Goal: Feedback & Contribution: Submit feedback/report problem

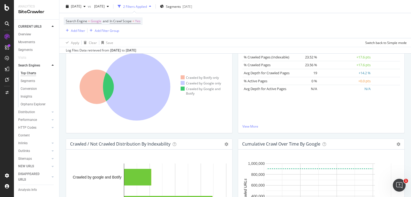
scroll to position [101, 0]
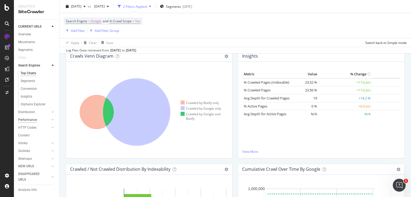
click at [34, 120] on div "Performance" at bounding box center [27, 120] width 19 height 6
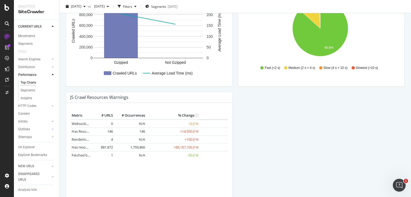
scroll to position [459, 0]
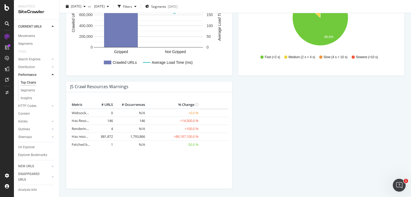
click at [130, 135] on td "1,793,866" at bounding box center [130, 136] width 32 height 8
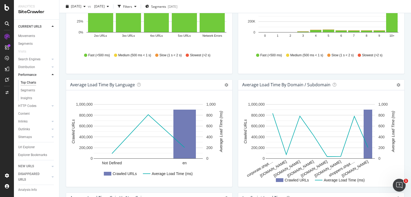
scroll to position [0, 0]
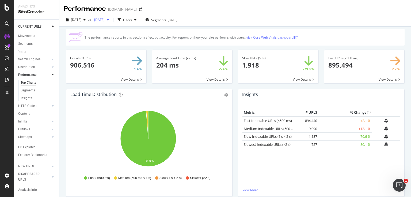
click at [105, 21] on span "[DATE]" at bounding box center [98, 19] width 13 height 5
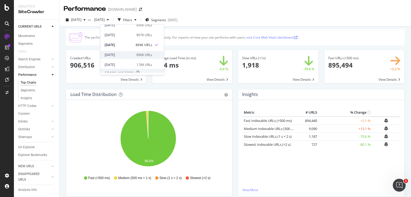
scroll to position [64, 0]
click at [79, 22] on div "2025 Aug. 25th" at bounding box center [76, 20] width 24 height 8
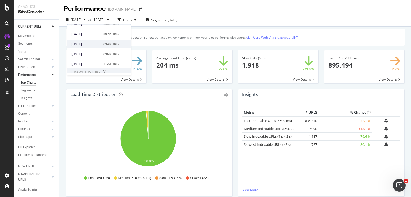
click at [104, 46] on div "894K URLs" at bounding box center [111, 44] width 16 height 5
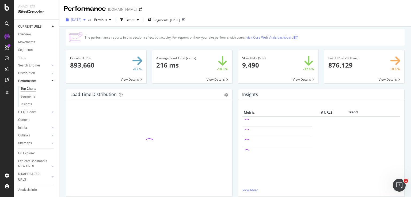
click at [81, 21] on span "2025 Jul. 14th" at bounding box center [76, 19] width 10 height 5
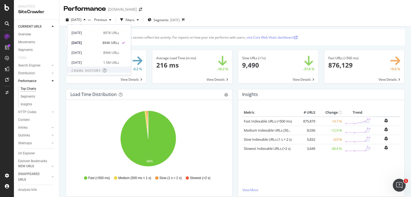
scroll to position [64, 0]
click at [112, 54] on div "896K URLs" at bounding box center [111, 54] width 16 height 5
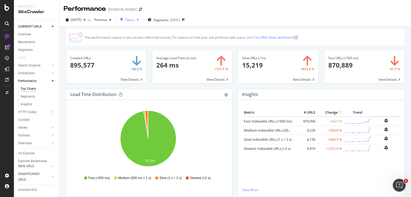
click at [135, 19] on div "Filters" at bounding box center [129, 20] width 9 height 5
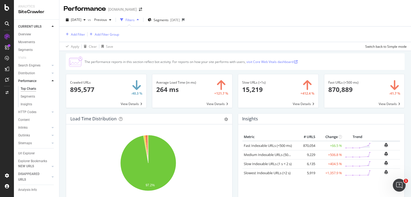
click at [135, 20] on div "Filters" at bounding box center [129, 20] width 9 height 5
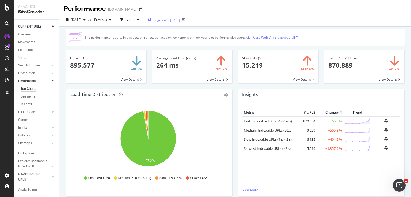
click at [163, 22] on div "Segments 2025-07-15" at bounding box center [164, 20] width 32 height 8
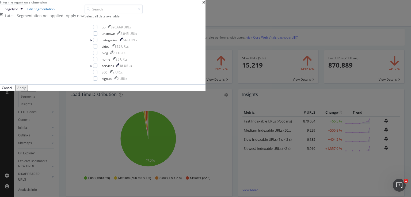
click at [205, 5] on div "Filter the report on a dimension" at bounding box center [102, 2] width 205 height 5
click at [205, 5] on icon "times" at bounding box center [203, 2] width 3 height 4
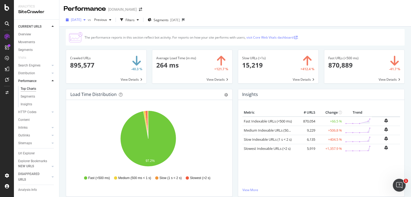
click at [81, 19] on span "2025 Jul. 7th" at bounding box center [76, 19] width 10 height 5
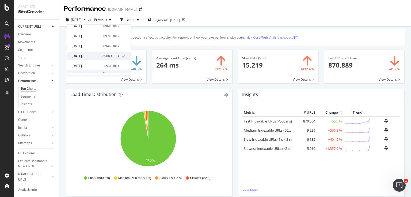
scroll to position [64, 0]
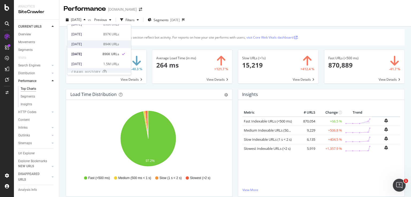
click at [104, 47] on div "2025 Jul. 14th 894K URLs" at bounding box center [99, 44] width 64 height 8
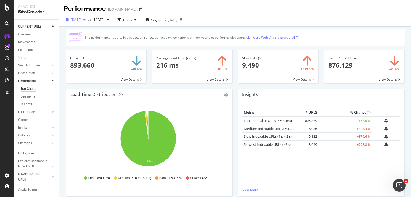
click at [88, 19] on div "button" at bounding box center [84, 19] width 6 height 3
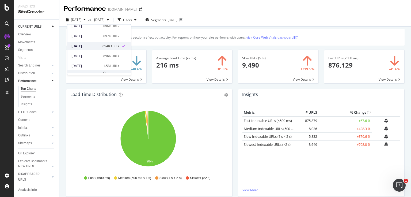
scroll to position [64, 0]
click at [103, 52] on div "896K URLs" at bounding box center [111, 54] width 16 height 5
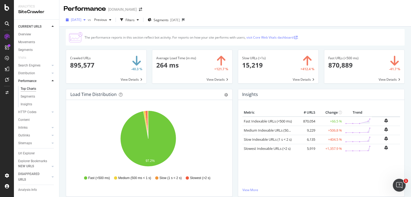
click at [86, 24] on div "2025 Jul. 7th" at bounding box center [76, 20] width 24 height 8
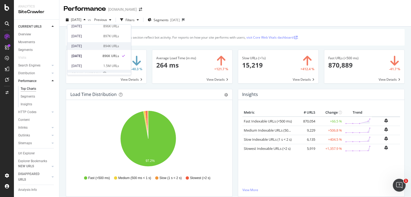
scroll to position [64, 0]
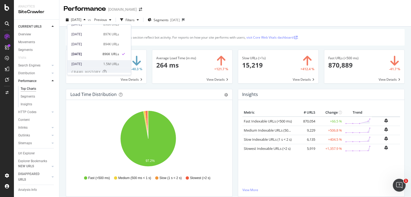
click at [92, 61] on div "2025 Jun. 30th 1.5M URLs" at bounding box center [99, 64] width 64 height 8
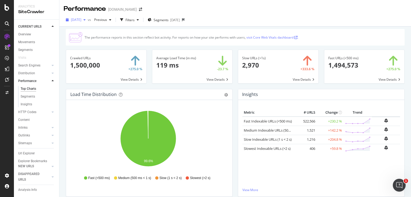
click at [80, 19] on span "2025 Jun. 30th" at bounding box center [76, 19] width 10 height 5
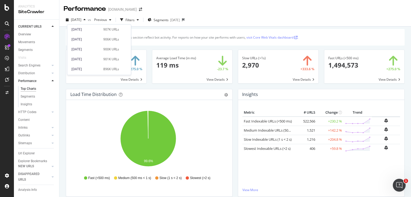
scroll to position [21, 0]
click at [173, 43] on div "The performance reports in this section reflect bot activity. For reports on ho…" at bounding box center [235, 37] width 339 height 17
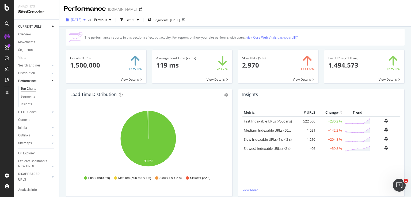
click at [81, 20] on span "2025 Jun. 30th" at bounding box center [76, 19] width 10 height 5
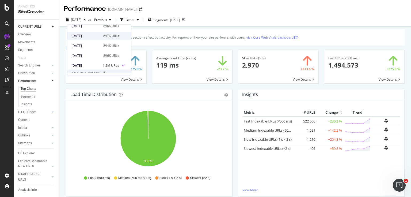
scroll to position [64, 0]
click at [101, 47] on div "2025 Jul. 14th 894K URLs" at bounding box center [99, 44] width 64 height 8
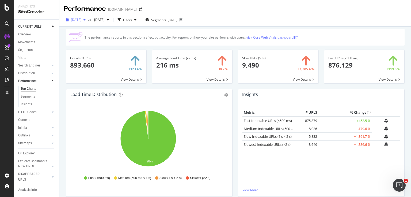
click at [81, 21] on span "2025 Jul. 14th" at bounding box center [76, 19] width 10 height 5
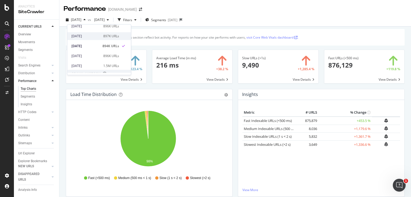
scroll to position [64, 0]
click at [92, 34] on div "2025 Jul. 21st" at bounding box center [85, 34] width 29 height 5
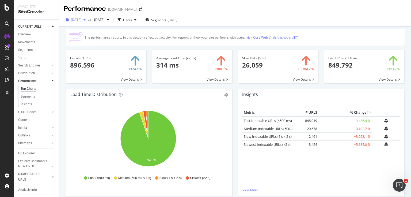
click at [81, 20] on span "2025 Jul. 21st" at bounding box center [76, 19] width 10 height 5
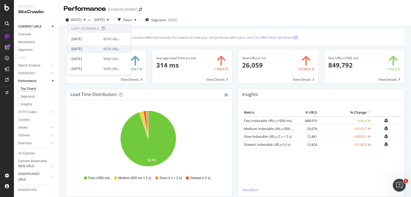
click at [99, 48] on div "2025 Aug. 25th 907K URLs" at bounding box center [95, 49] width 48 height 5
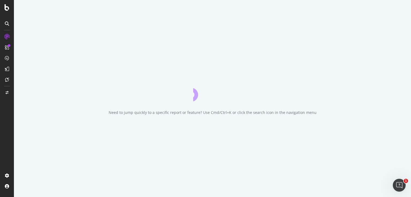
click at [117, 20] on div "Need to jump quickly to a specific report or feature? Use Cmd/Ctrl+K or click t…" at bounding box center [212, 98] width 397 height 197
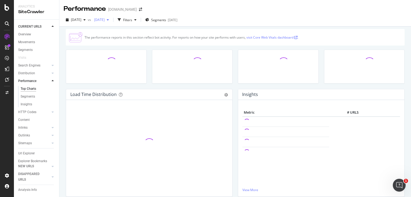
click at [105, 20] on span "2025 May. 26th" at bounding box center [98, 19] width 13 height 5
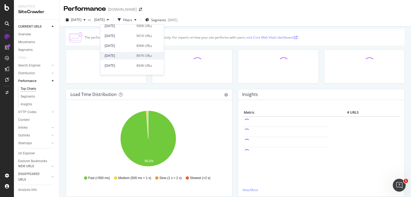
click at [117, 57] on div "2025 Jul. 21st" at bounding box center [119, 55] width 29 height 5
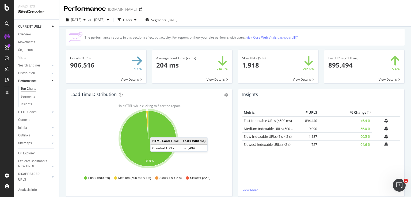
click at [279, 85] on div "Slow URLs (>1s) 1,918 -92.6 % View Details" at bounding box center [278, 68] width 86 height 39
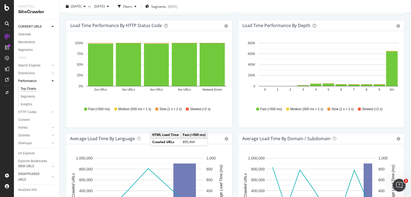
scroll to position [193, 0]
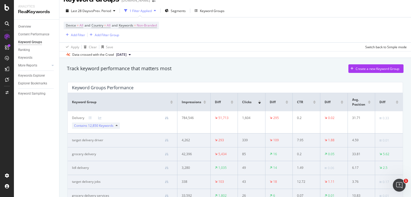
scroll to position [21, 0]
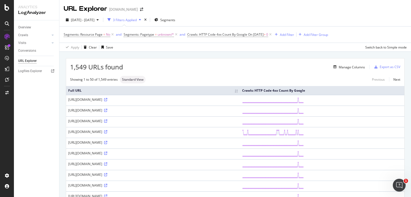
scroll to position [590, 0]
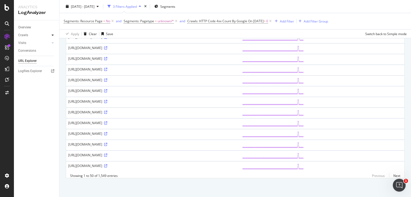
click at [52, 36] on icon at bounding box center [53, 34] width 2 height 3
click at [55, 41] on div at bounding box center [52, 42] width 5 height 5
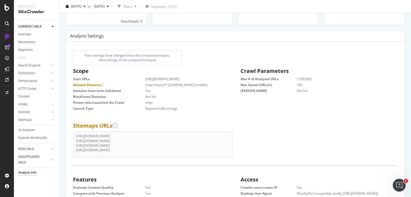
scroll to position [43, 0]
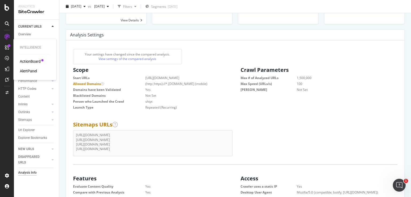
click at [32, 72] on div "AlertPanel" at bounding box center [28, 70] width 17 height 5
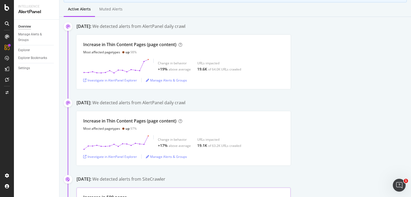
scroll to position [64, 0]
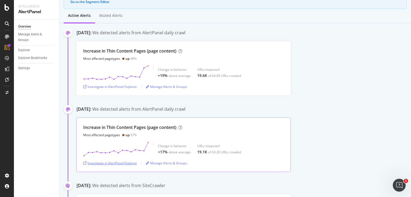
click at [128, 161] on div "Investigate in AlertPanel Explorer" at bounding box center [110, 163] width 54 height 5
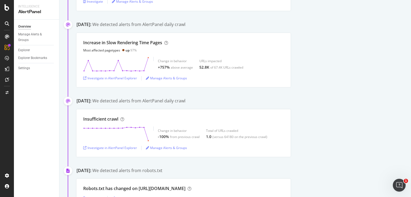
scroll to position [577, 0]
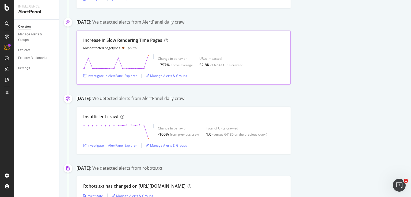
click at [129, 40] on div "Increase in Slow Rendering Time Pages" at bounding box center [122, 40] width 79 height 6
click at [124, 76] on div "Investigate in AlertPanel Explorer" at bounding box center [110, 75] width 54 height 5
click at [327, 62] on div "Increase in Slow Rendering Time Pages Most affected pagetypes up 97% Change in …" at bounding box center [244, 58] width 334 height 54
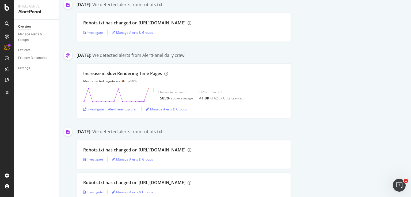
scroll to position [791, 0]
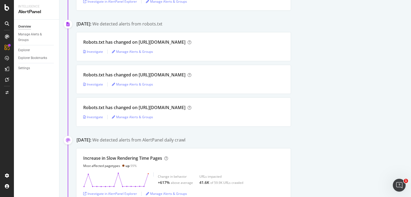
drag, startPoint x: 359, startPoint y: 131, endPoint x: 345, endPoint y: 91, distance: 41.9
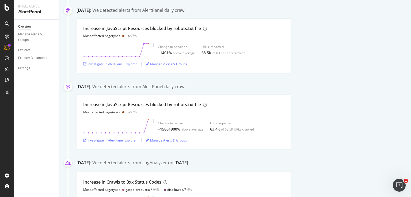
scroll to position [0, 0]
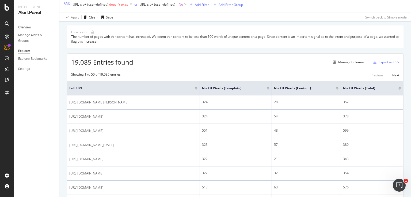
scroll to position [86, 0]
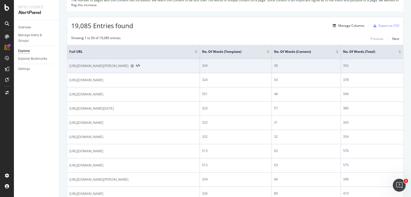
click at [134, 65] on icon at bounding box center [132, 65] width 3 height 3
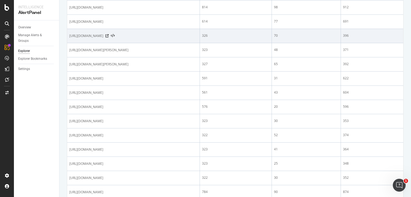
scroll to position [300, 0]
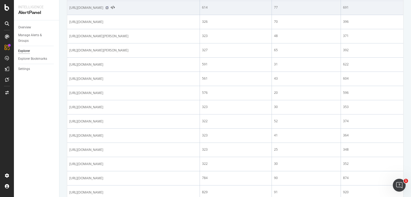
click at [109, 9] on icon at bounding box center [106, 7] width 3 height 3
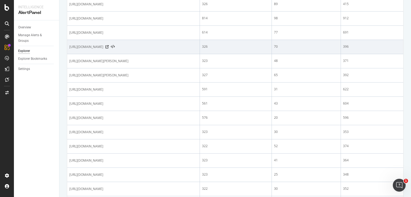
scroll to position [276, 0]
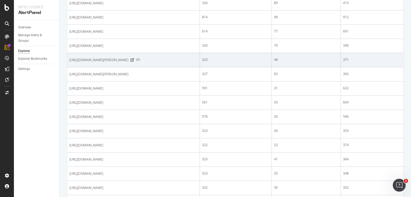
click at [140, 62] on icon at bounding box center [138, 60] width 4 height 4
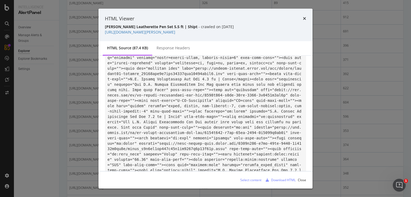
scroll to position [86, 0]
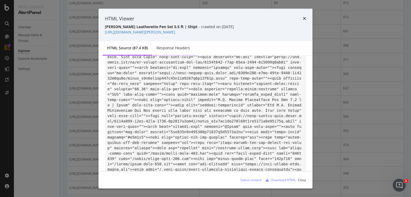
click at [171, 50] on div "Response Headers" at bounding box center [173, 47] width 33 height 5
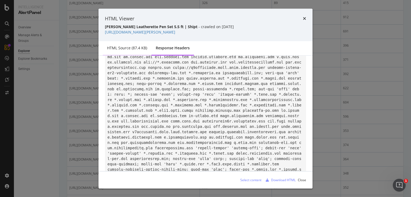
click at [141, 51] on div "HTML source (87.4 KB)" at bounding box center [127, 48] width 49 height 15
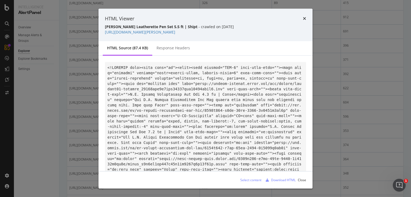
scroll to position [263, 0]
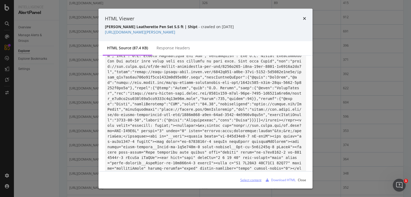
click at [256, 180] on div "Select content" at bounding box center [250, 179] width 21 height 5
click at [288, 26] on div "C.R. Gibson Leatherette Pen Set 5.5 ft | Shipt - crawled on 2025-08-15" at bounding box center [205, 26] width 201 height 5
click at [305, 16] on icon "times" at bounding box center [304, 18] width 3 height 4
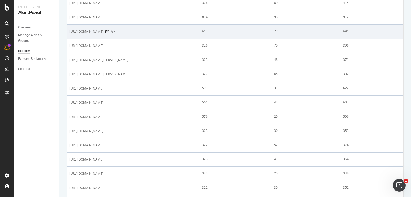
click at [115, 33] on icon at bounding box center [113, 32] width 4 height 4
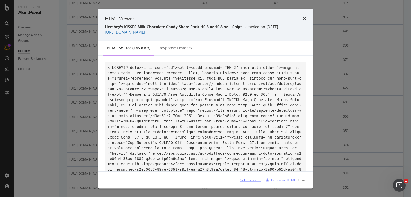
click at [254, 178] on div "Select content" at bounding box center [250, 179] width 21 height 5
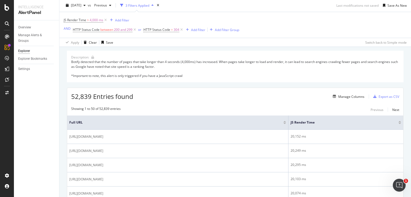
scroll to position [12, 0]
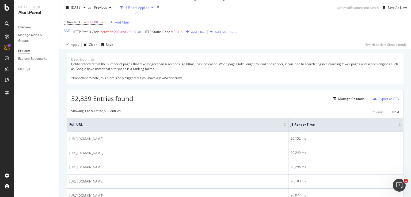
click at [291, 77] on div "Botify detected that the number of pages that take longer than 4 seconds (4,000…" at bounding box center [235, 71] width 328 height 18
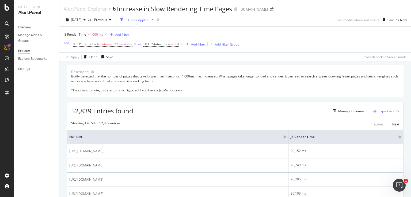
click at [193, 43] on div "Add Filter" at bounding box center [198, 44] width 14 height 5
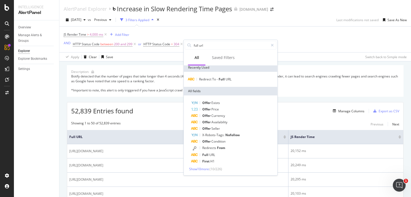
scroll to position [2, 0]
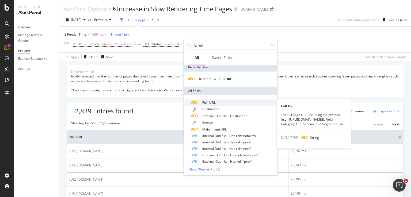
type input "full url"
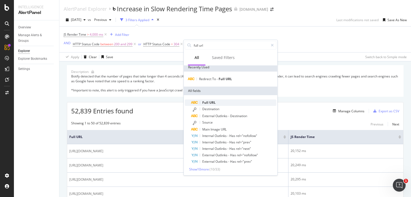
click at [211, 101] on span "URL" at bounding box center [212, 102] width 6 height 5
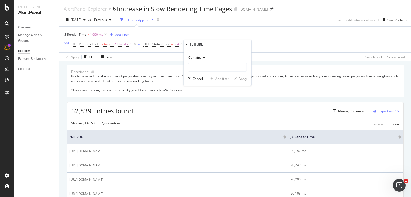
click at [199, 58] on span "Contains" at bounding box center [194, 57] width 13 height 5
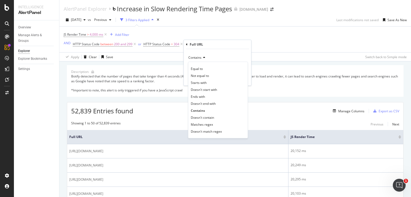
click at [206, 31] on div "[PERSON_NAME] Time > 4,000 ms Add Filter AND HTTP Status Code between 200 and 2…" at bounding box center [152, 39] width 176 height 17
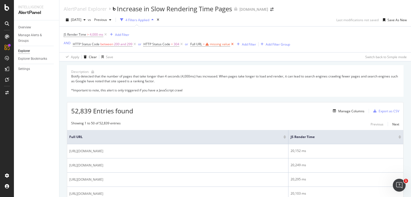
click at [230, 44] on icon at bounding box center [232, 43] width 5 height 5
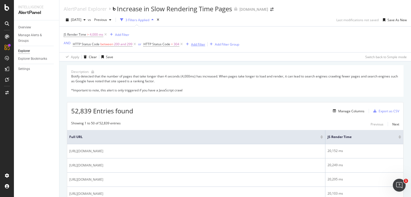
click at [201, 44] on div "Add Filter" at bounding box center [198, 44] width 14 height 5
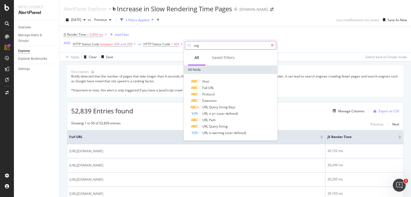
type input "seg"
click at [270, 46] on div at bounding box center [272, 45] width 8 height 9
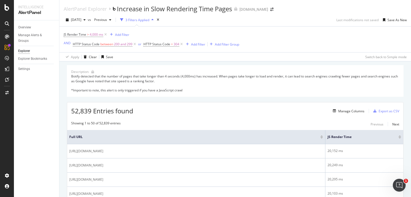
click at [260, 37] on div "[PERSON_NAME] Time > 4,000 ms Add Filter AND HTTP Status Code between 200 and 2…" at bounding box center [235, 39] width 343 height 26
click at [139, 17] on div "3 Filters Applied" at bounding box center [137, 20] width 38 height 8
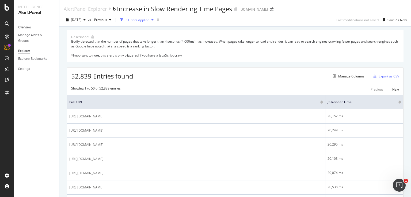
click at [139, 17] on div "3 Filters Applied" at bounding box center [137, 20] width 38 height 8
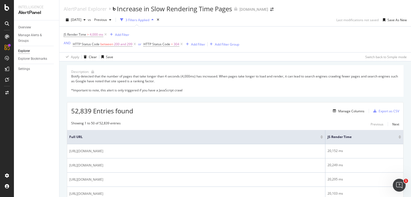
click at [146, 19] on div "3 Filters Applied" at bounding box center [137, 20] width 24 height 5
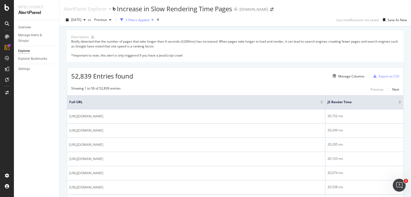
click at [146, 19] on div "3 Filters Applied" at bounding box center [137, 20] width 24 height 5
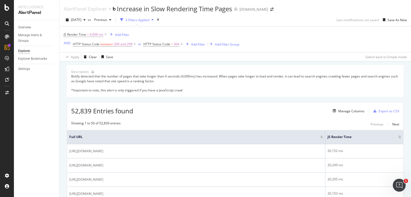
click at [146, 19] on div "3 Filters Applied" at bounding box center [137, 20] width 24 height 5
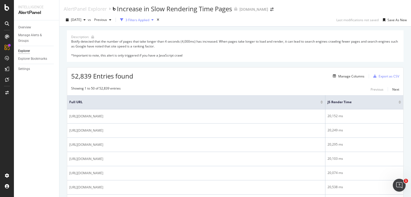
click at [146, 19] on div "3 Filters Applied" at bounding box center [137, 20] width 24 height 5
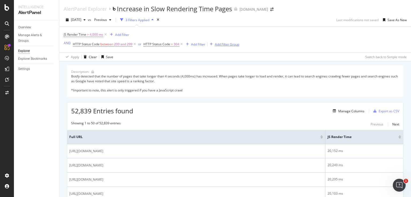
click at [212, 43] on div "button" at bounding box center [211, 44] width 7 height 3
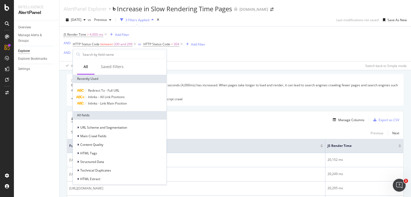
click at [246, 48] on div "[PERSON_NAME] Time > 4,000 ms Add Filter AND HTTP Status Code between 200 and 2…" at bounding box center [235, 43] width 343 height 35
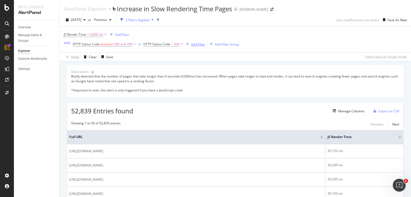
click at [189, 45] on div "button" at bounding box center [187, 44] width 7 height 3
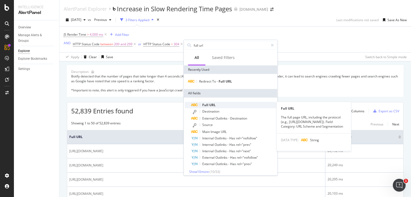
type input "full url"
click at [216, 104] on div "Full URL" at bounding box center [233, 105] width 85 height 6
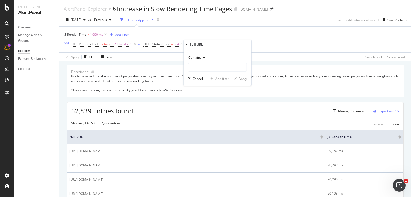
click at [198, 59] on span "Contains" at bounding box center [194, 57] width 13 height 5
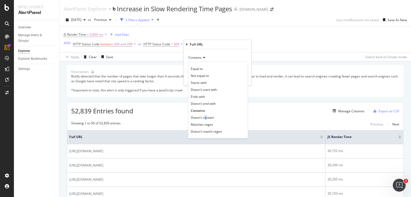
drag, startPoint x: 205, startPoint y: 116, endPoint x: 204, endPoint y: 80, distance: 36.1
click at [205, 116] on span "Doesn't contain" at bounding box center [202, 117] width 23 height 5
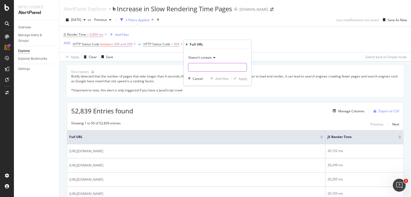
click at [208, 65] on input "text" at bounding box center [217, 67] width 58 height 9
type input ".com/up/"
click at [239, 78] on div "Apply" at bounding box center [243, 78] width 8 height 5
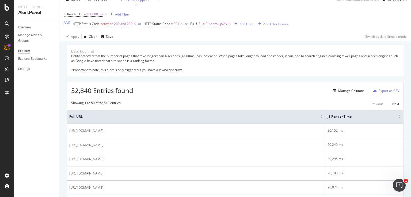
scroll to position [21, 0]
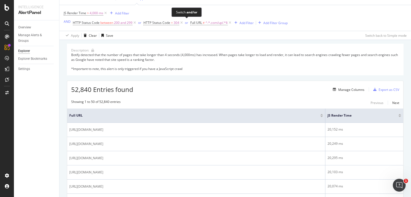
click at [186, 21] on div "or" at bounding box center [186, 22] width 3 height 5
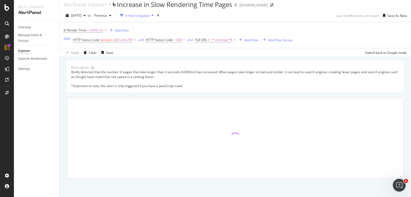
scroll to position [4, 0]
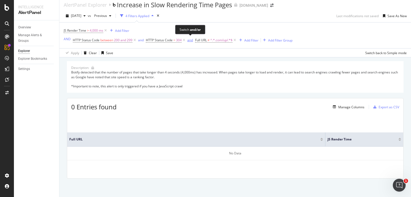
click at [190, 40] on div "and" at bounding box center [190, 40] width 6 height 5
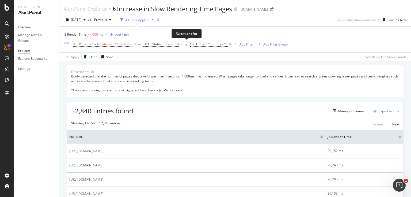
click at [187, 44] on div "or" at bounding box center [186, 44] width 3 height 5
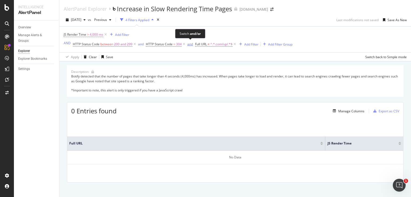
click at [188, 44] on div "and" at bounding box center [190, 44] width 6 height 5
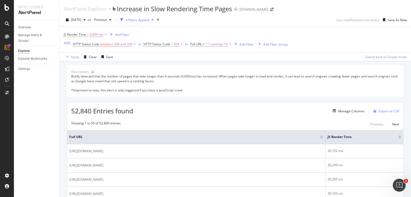
drag, startPoint x: 116, startPoint y: 48, endPoint x: 113, endPoint y: 46, distance: 3.3
click at [116, 48] on div "[PERSON_NAME] Time > 4,000 ms Add Filter AND HTTP Status Code between 200 and 2…" at bounding box center [235, 39] width 343 height 26
click at [113, 46] on span "HTTP Status Code between 200 and 299" at bounding box center [103, 44] width 60 height 5
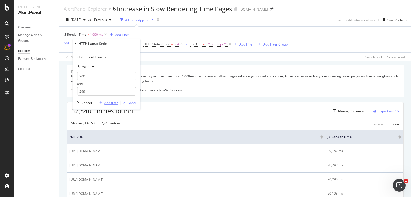
click at [110, 104] on div "Add filter" at bounding box center [111, 102] width 14 height 5
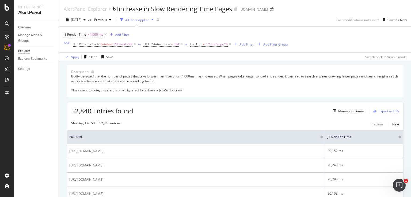
click at [245, 44] on div "Add Filter" at bounding box center [246, 44] width 14 height 5
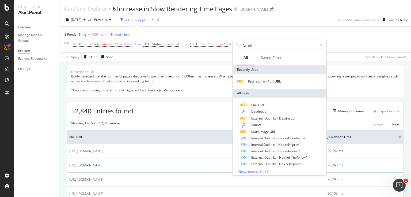
click at [269, 31] on div "[PERSON_NAME] Time > 4,000 ms Add Filter AND HTTP Status Code between 200 and 2…" at bounding box center [176, 39] width 224 height 17
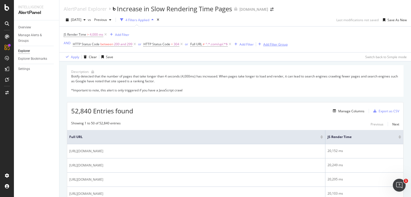
click at [276, 42] on button "Add Filter Group" at bounding box center [272, 44] width 32 height 6
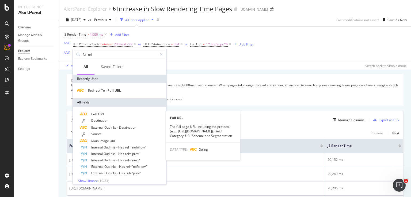
click at [100, 113] on span "URL" at bounding box center [101, 114] width 6 height 5
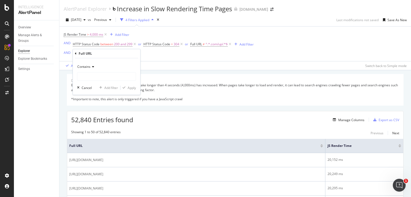
click at [85, 67] on span "Contains" at bounding box center [83, 66] width 13 height 5
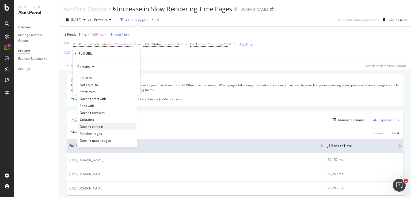
click at [94, 127] on span "Doesn't contain" at bounding box center [91, 126] width 23 height 5
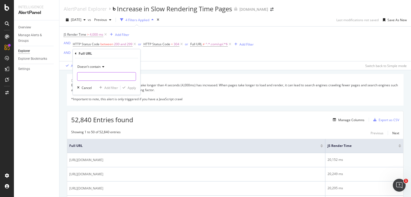
click at [102, 77] on input "text" at bounding box center [106, 76] width 58 height 9
type input "/"
type input ".com/up/"
click at [130, 87] on div "Apply" at bounding box center [132, 87] width 8 height 5
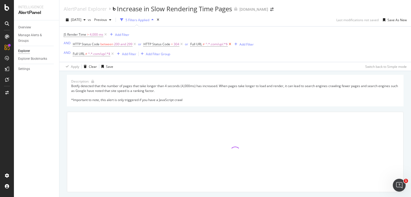
click at [230, 44] on icon at bounding box center [230, 43] width 5 height 5
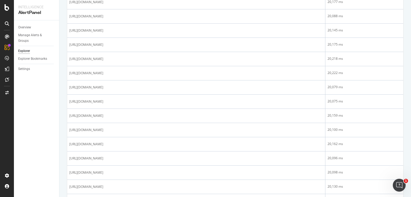
scroll to position [693, 0]
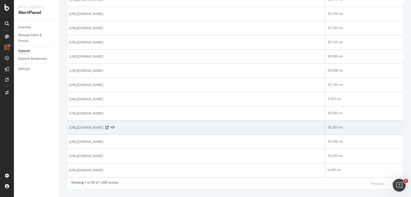
drag, startPoint x: 97, startPoint y: 133, endPoint x: 95, endPoint y: 128, distance: 5.3
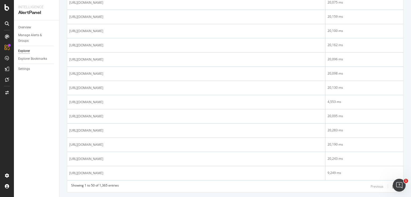
click at [392, 184] on div "Next" at bounding box center [395, 186] width 7 height 5
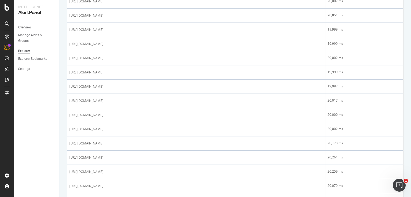
scroll to position [693, 0]
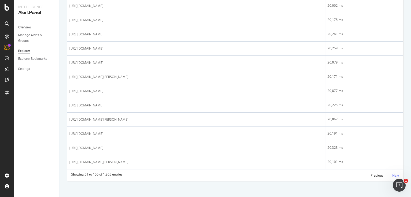
click at [393, 173] on div "Next" at bounding box center [395, 175] width 7 height 5
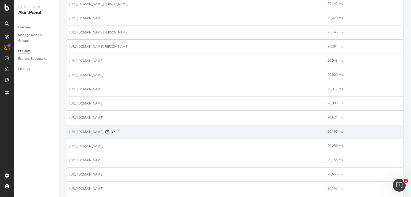
scroll to position [651, 0]
